Goal: Navigation & Orientation: Find specific page/section

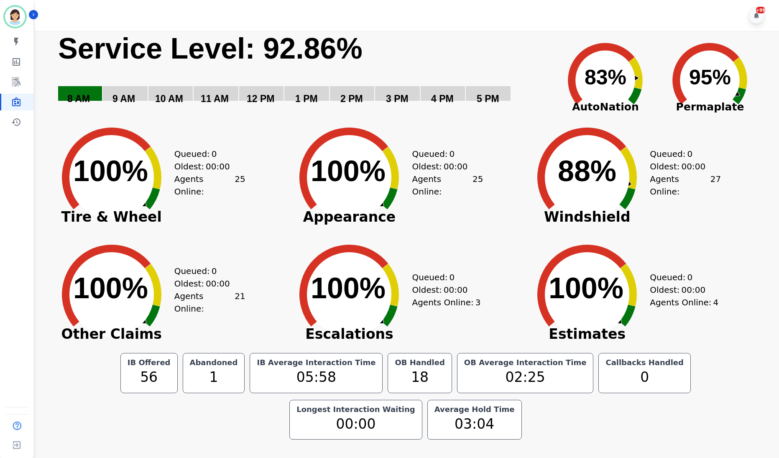
click at [563, 14] on div "+99" at bounding box center [408, 15] width 747 height 31
click at [55, 273] on icon "Created with Highcharts 10.3.3 100% ​ 100%" at bounding box center [111, 287] width 125 height 117
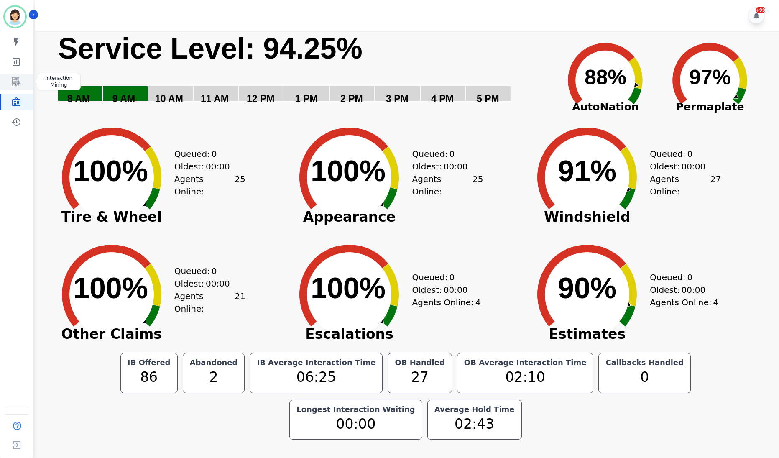
click at [24, 82] on link "Sidebar" at bounding box center [17, 82] width 32 height 17
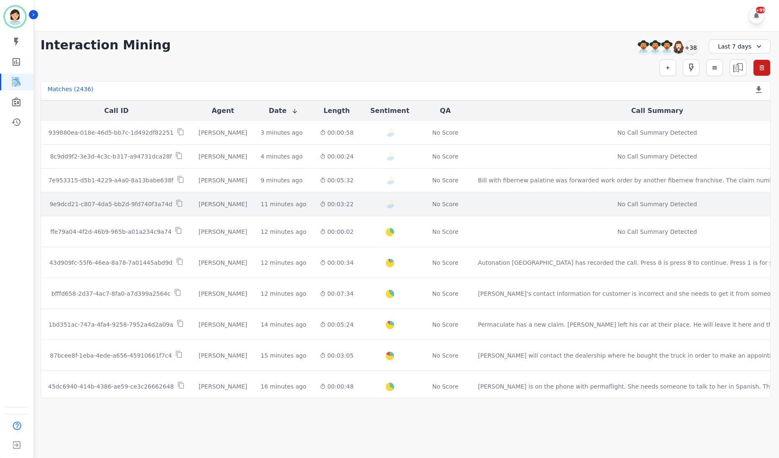
click at [143, 198] on td "9e9dcd21-c807-4da5-bb2d-9fd740f3a74d" at bounding box center [116, 204] width 151 height 24
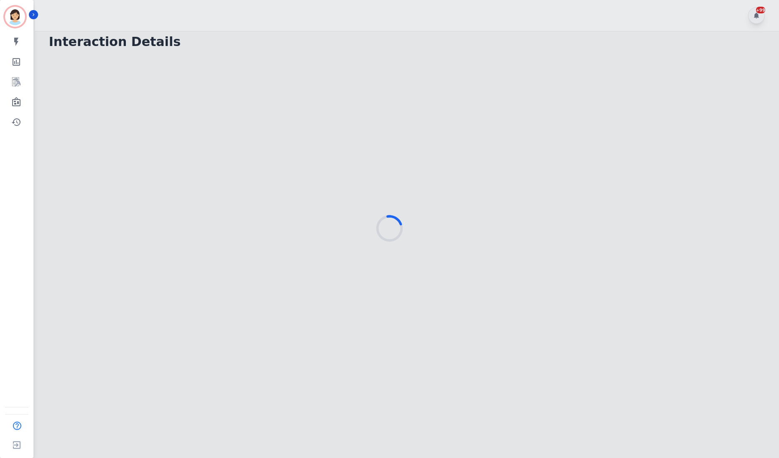
click at [263, 115] on div at bounding box center [389, 229] width 779 height 458
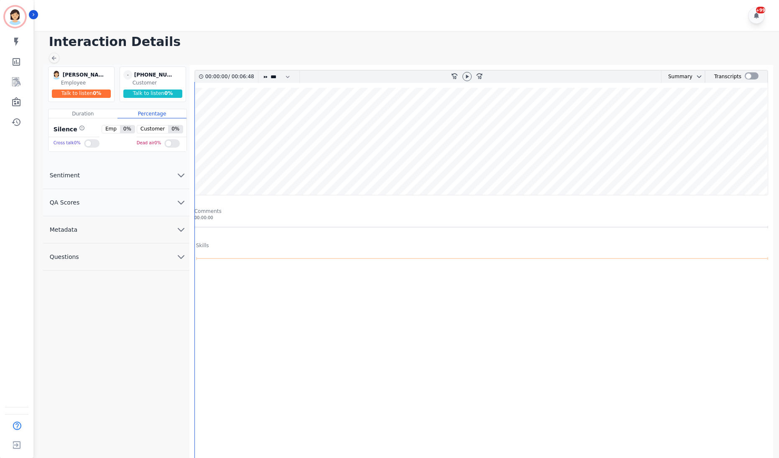
drag, startPoint x: 518, startPoint y: 96, endPoint x: 489, endPoint y: 103, distance: 29.3
click at [500, 101] on wave at bounding box center [481, 141] width 573 height 107
click at [250, 171] on wave at bounding box center [481, 141] width 573 height 107
click at [467, 75] on icon at bounding box center [467, 76] width 7 height 7
click at [283, 174] on wave at bounding box center [481, 141] width 573 height 107
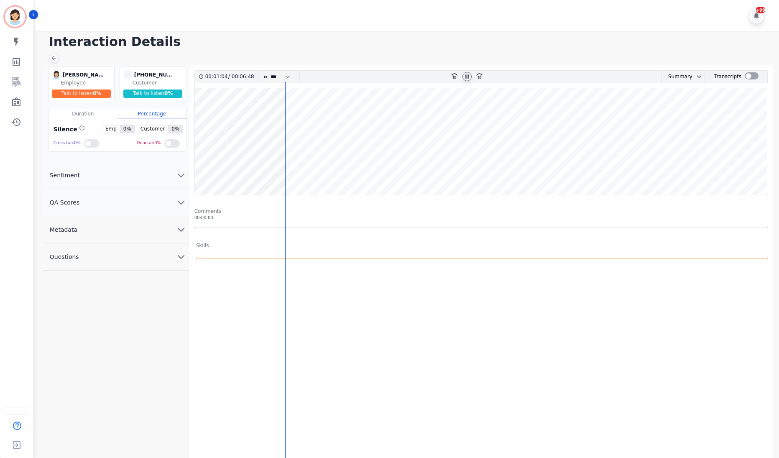
click at [301, 172] on wave at bounding box center [481, 141] width 573 height 107
click at [310, 169] on wave at bounding box center [481, 141] width 573 height 107
click at [331, 167] on wave at bounding box center [481, 141] width 573 height 107
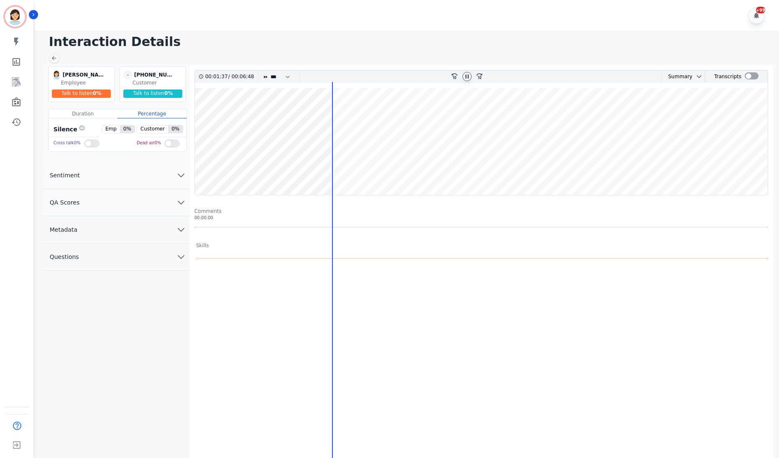
click at [336, 170] on wave at bounding box center [481, 141] width 573 height 107
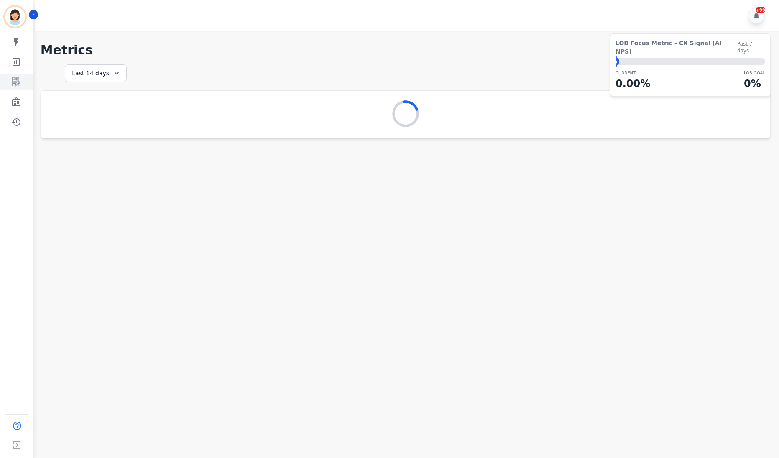
click at [16, 84] on icon "Sidebar" at bounding box center [16, 82] width 7 height 8
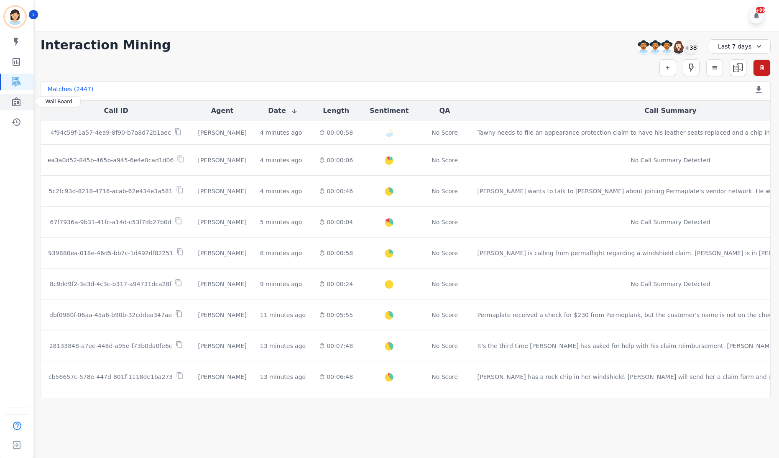
click at [14, 97] on icon "Sidebar" at bounding box center [16, 102] width 10 height 10
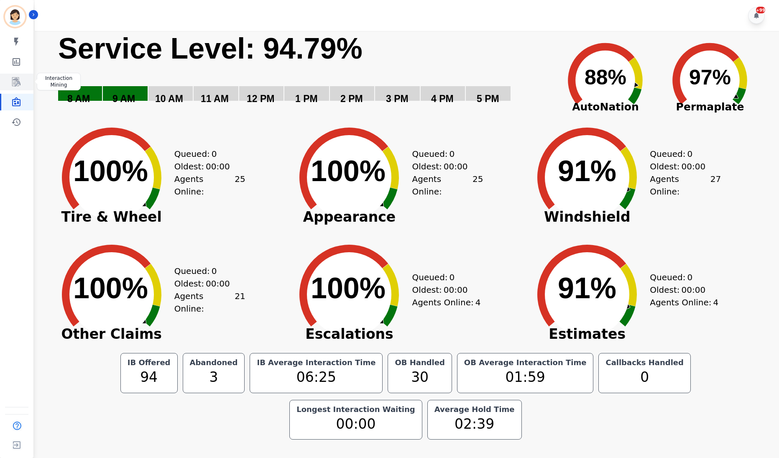
click at [17, 82] on icon "Sidebar" at bounding box center [16, 82] width 10 height 10
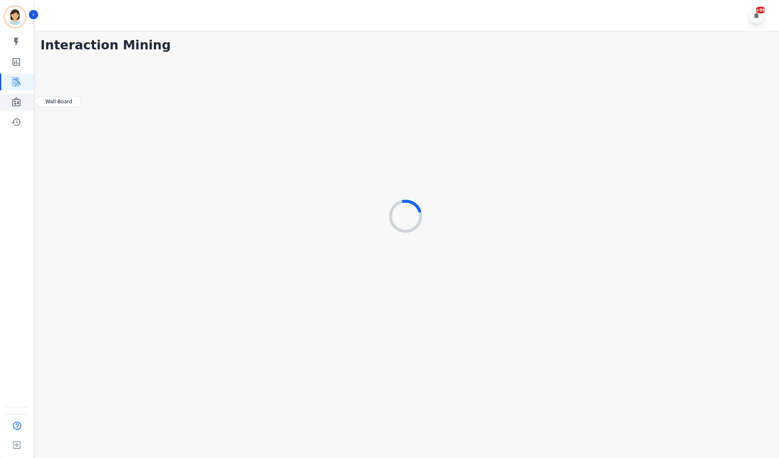
click at [16, 105] on icon "Sidebar" at bounding box center [16, 101] width 8 height 9
